Goal: Information Seeking & Learning: Check status

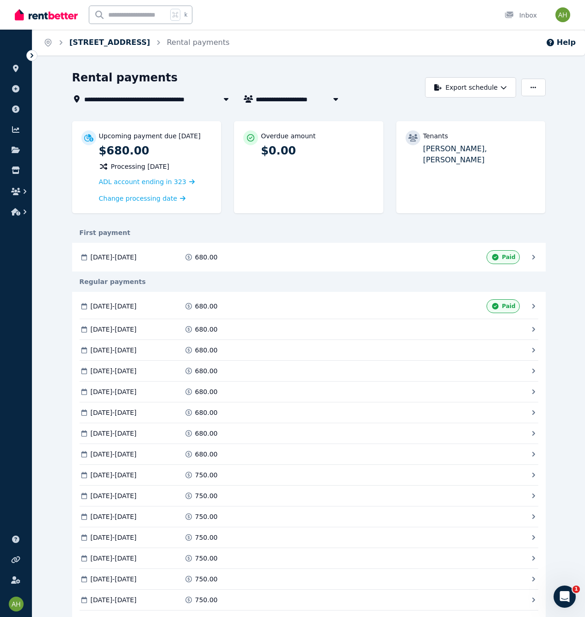
click at [120, 46] on link "[STREET_ADDRESS]" at bounding box center [109, 42] width 81 height 9
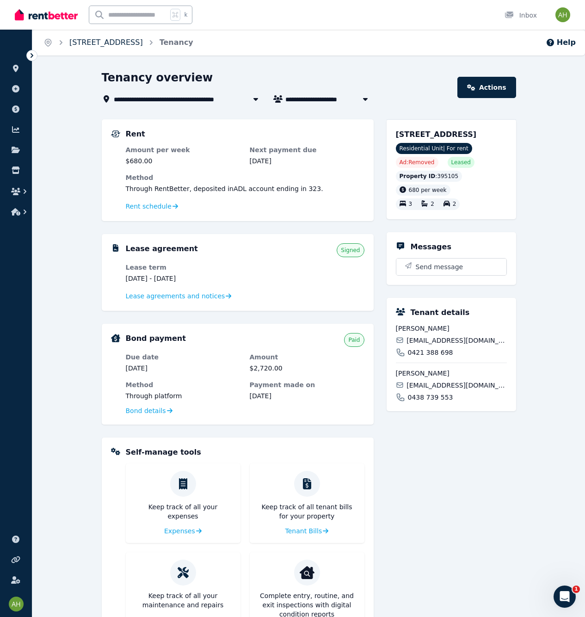
click at [143, 41] on link "[STREET_ADDRESS]" at bounding box center [106, 42] width 74 height 9
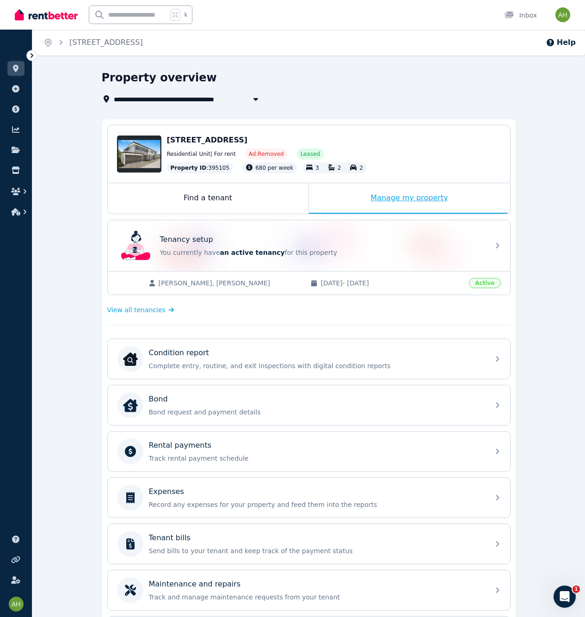
click at [386, 195] on div "Manage my property" at bounding box center [409, 198] width 201 height 31
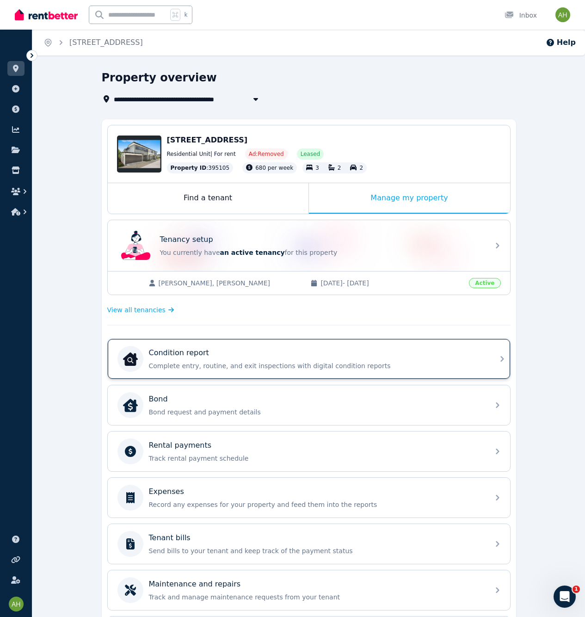
click at [220, 358] on div "Condition report" at bounding box center [316, 352] width 335 height 11
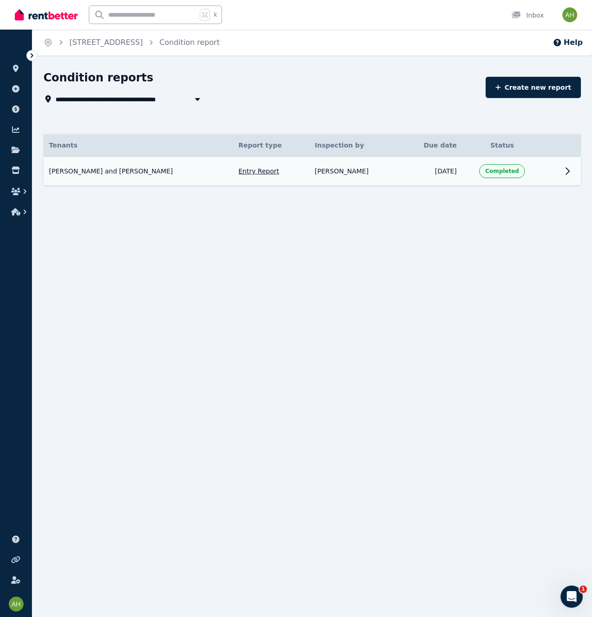
click at [173, 177] on td "Ashee and Daniel Dobra Entry Report Inspected by: Alan Heywood Due date: 13 Aug…" at bounding box center [137, 171] width 189 height 29
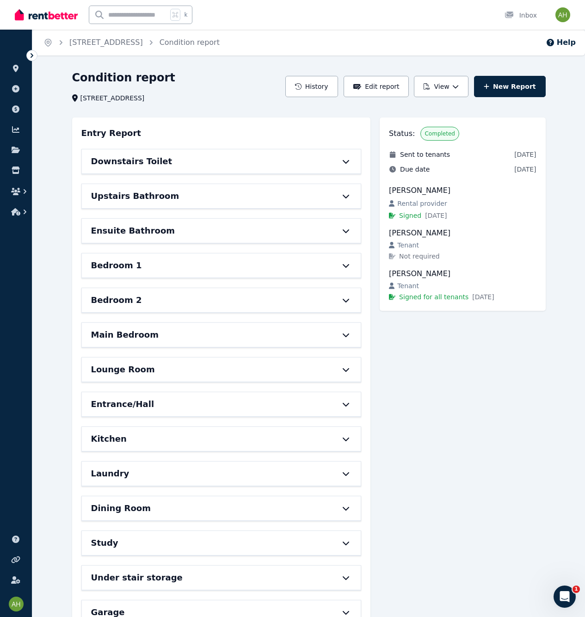
click at [314, 238] on div "Ensuite Bathroom" at bounding box center [221, 231] width 279 height 24
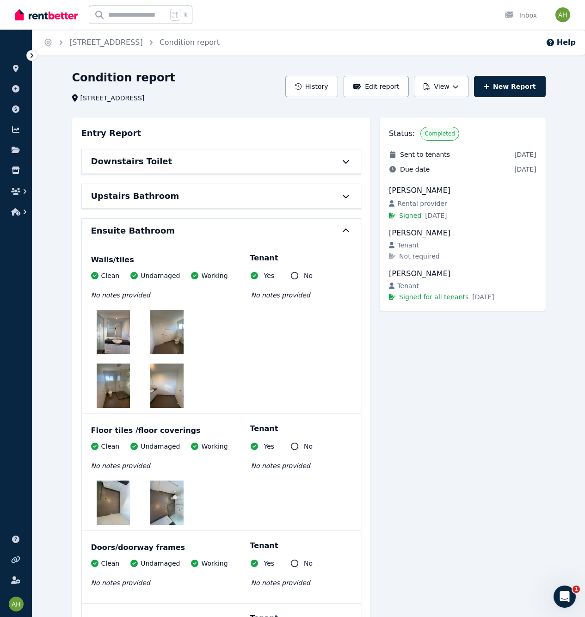
click at [118, 335] on img at bounding box center [113, 332] width 33 height 44
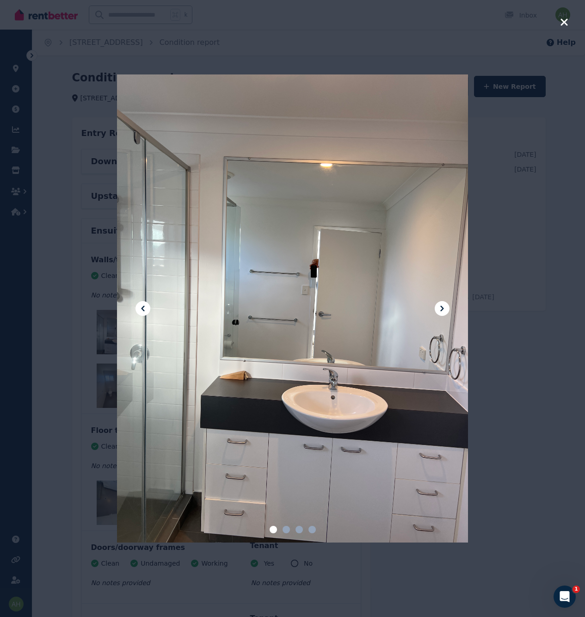
click at [441, 310] on icon at bounding box center [441, 309] width 3 height 6
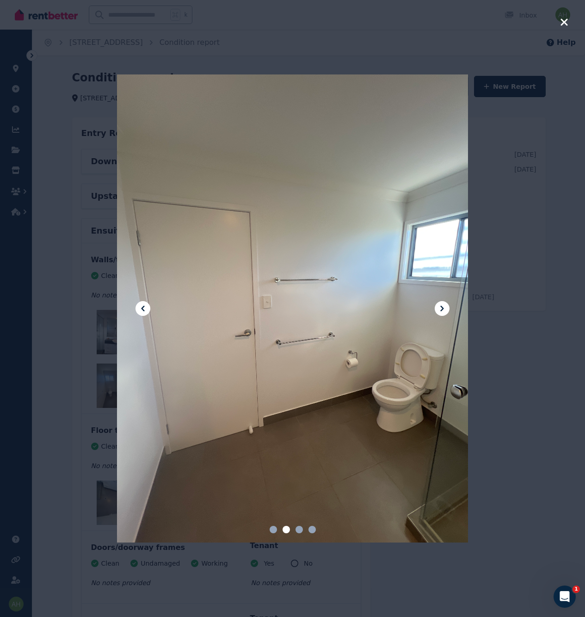
click at [441, 310] on icon at bounding box center [441, 309] width 3 height 6
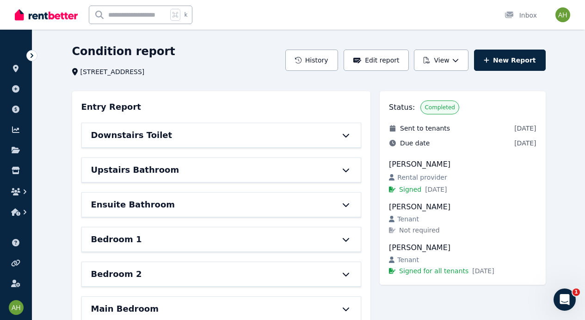
scroll to position [68, 0]
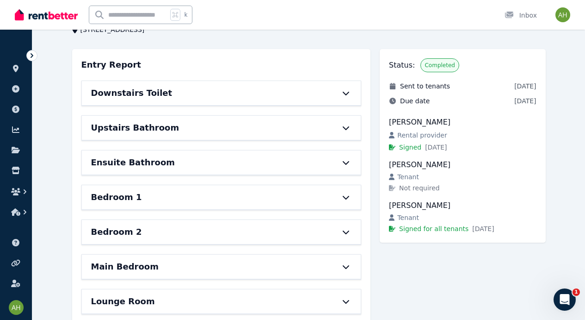
click at [347, 158] on div "Ensuite Bathroom" at bounding box center [221, 162] width 279 height 24
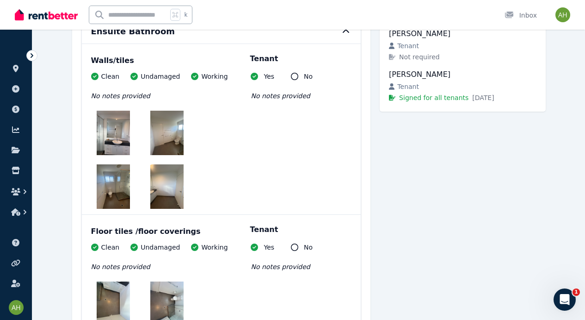
scroll to position [195, 0]
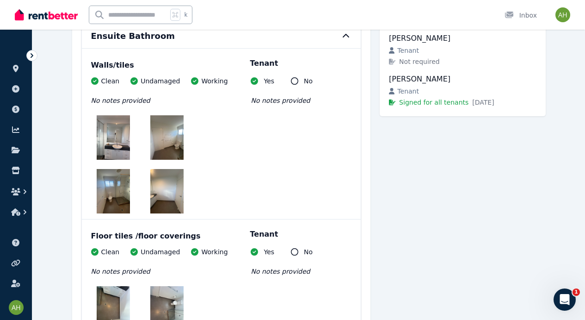
click at [121, 181] on img at bounding box center [113, 191] width 33 height 44
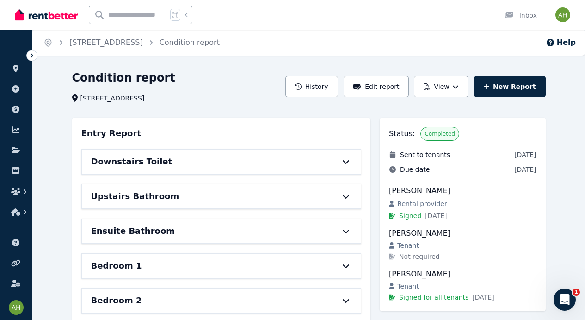
click at [341, 231] on icon at bounding box center [345, 230] width 11 height 7
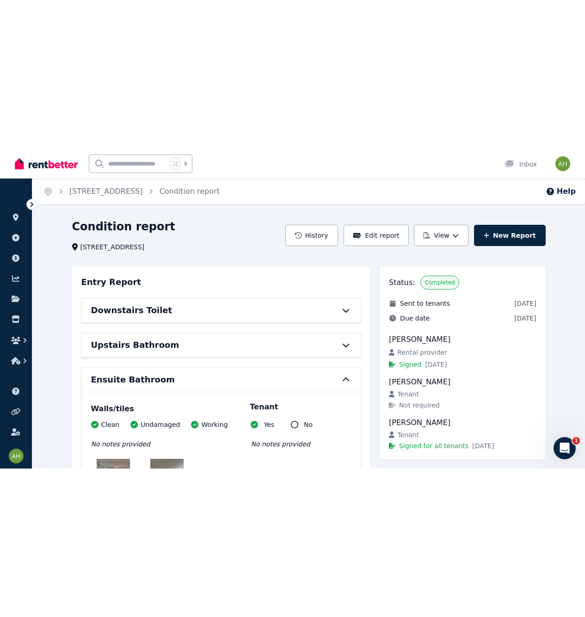
scroll to position [161, 0]
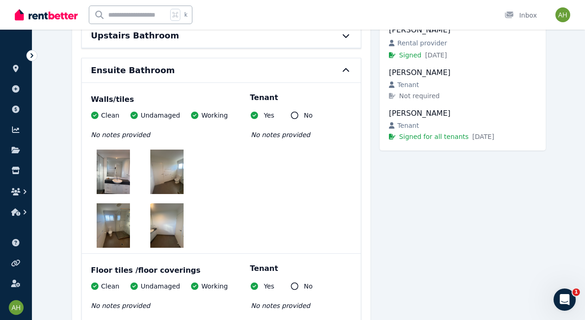
click at [122, 225] on img at bounding box center [113, 225] width 33 height 44
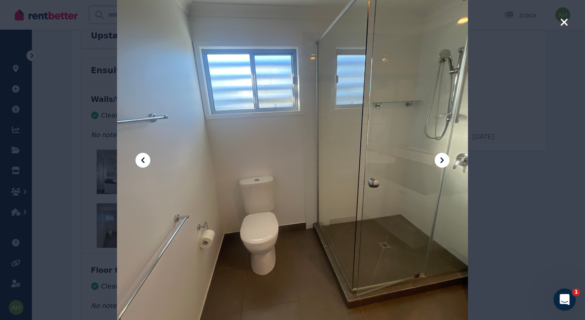
click at [276, 139] on div at bounding box center [292, 160] width 351 height 468
